Goal: Information Seeking & Learning: Learn about a topic

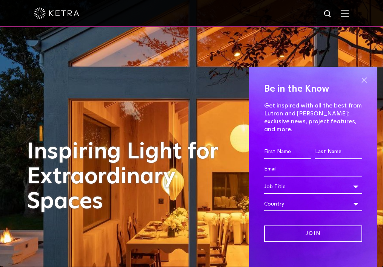
click at [366, 77] on span at bounding box center [364, 79] width 11 height 11
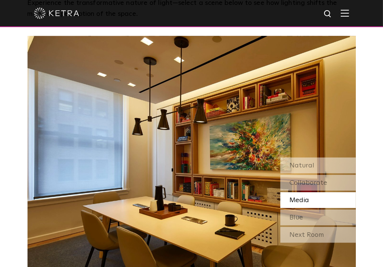
scroll to position [567, 0]
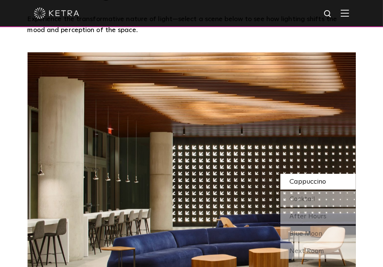
click at [299, 179] on span "Cappuccino" at bounding box center [308, 182] width 37 height 7
click at [299, 196] on span "Cocktail" at bounding box center [303, 199] width 26 height 7
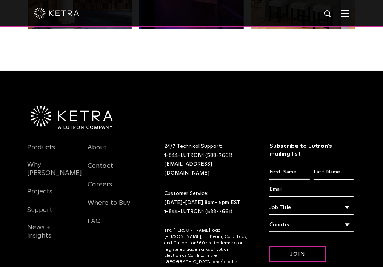
scroll to position [1436, 0]
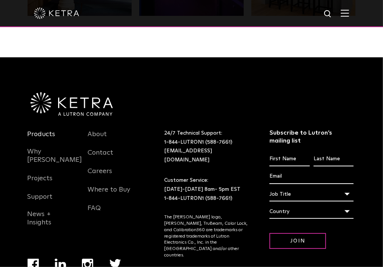
click at [28, 130] on link "Products" at bounding box center [42, 138] width 28 height 17
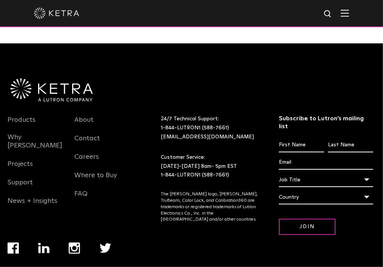
scroll to position [1738, 0]
